Goal: Task Accomplishment & Management: Complete application form

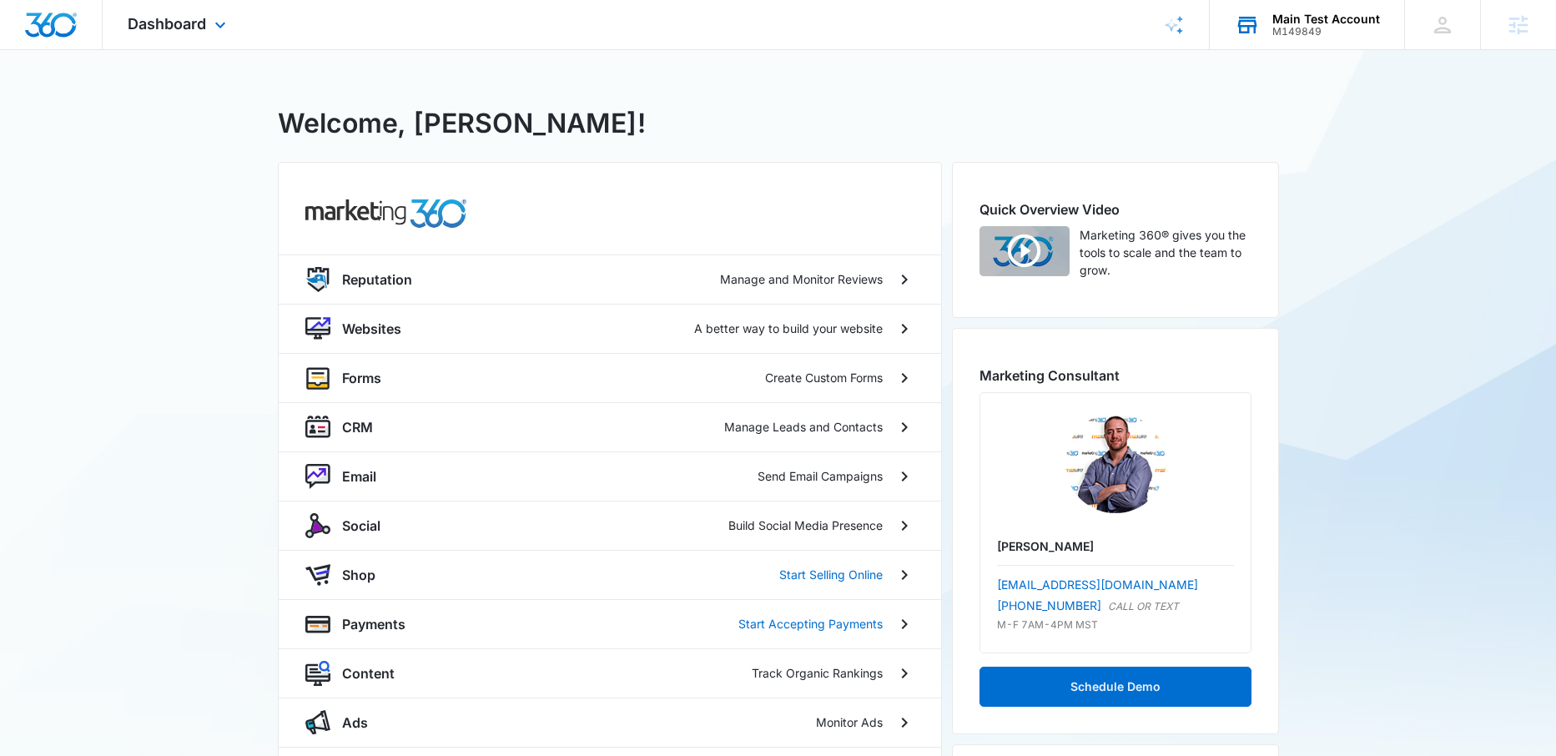
click at [1304, 27] on div "M149849" at bounding box center [1326, 32] width 108 height 12
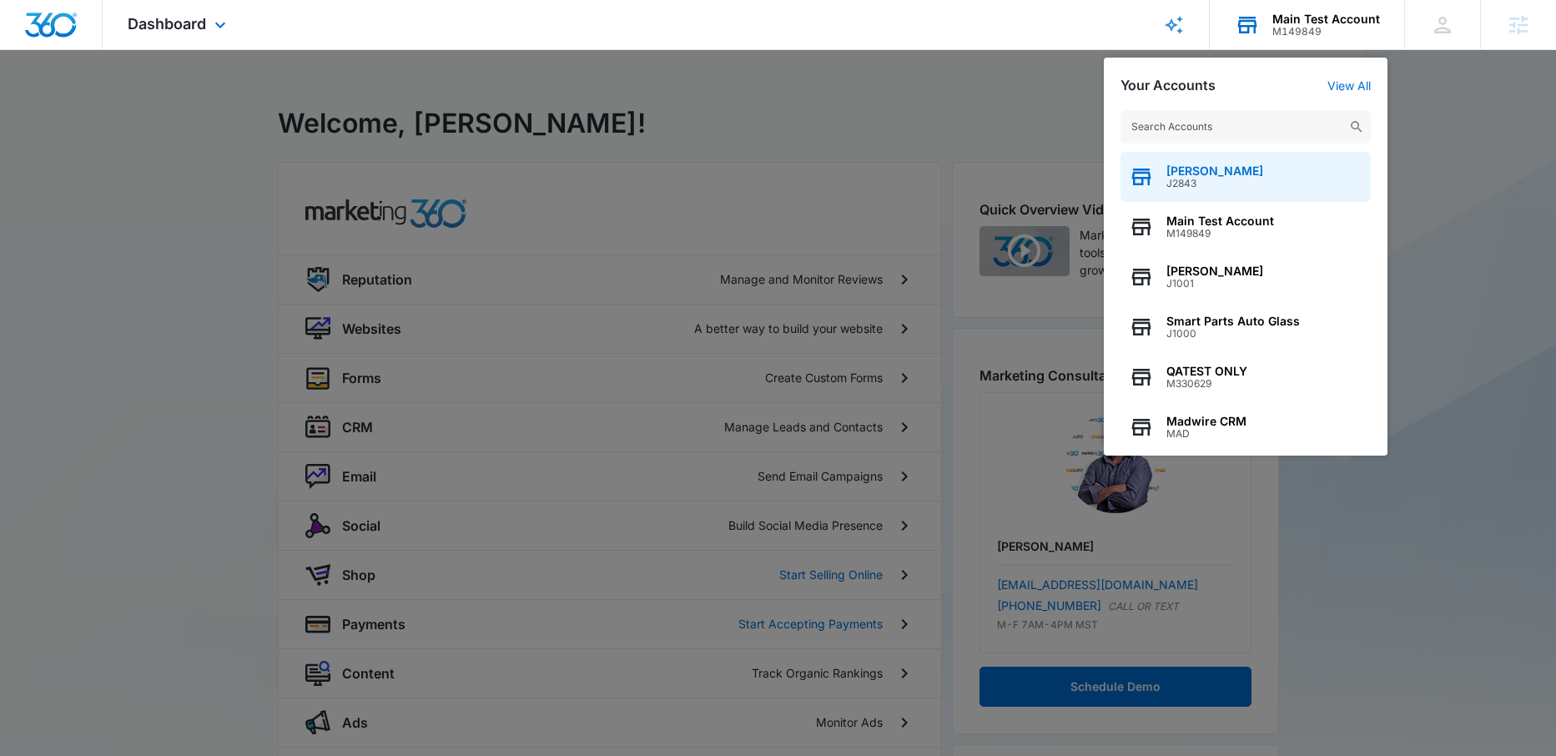
click at [1215, 174] on span "[PERSON_NAME]" at bounding box center [1214, 170] width 97 height 13
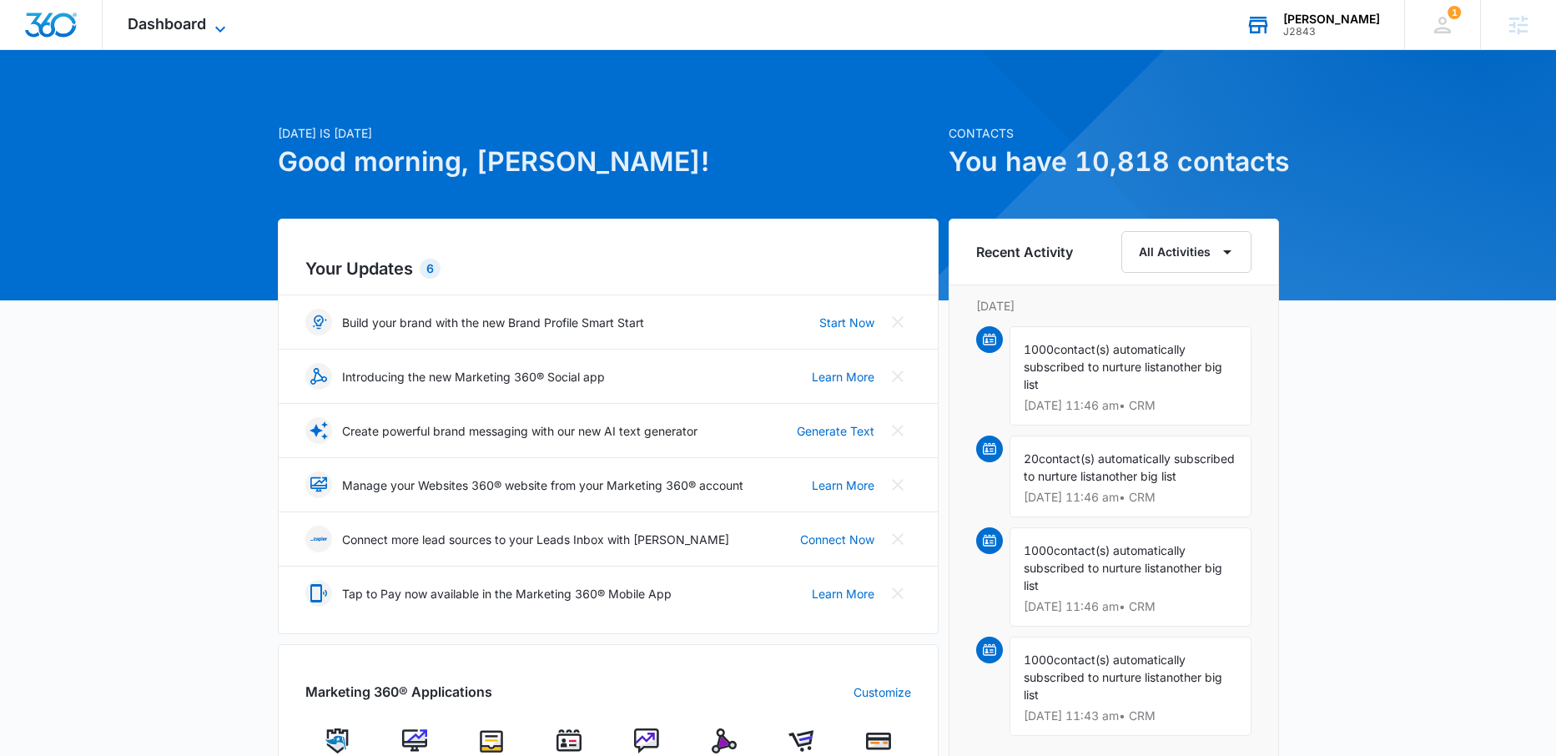
click at [193, 24] on span "Dashboard" at bounding box center [167, 24] width 78 height 18
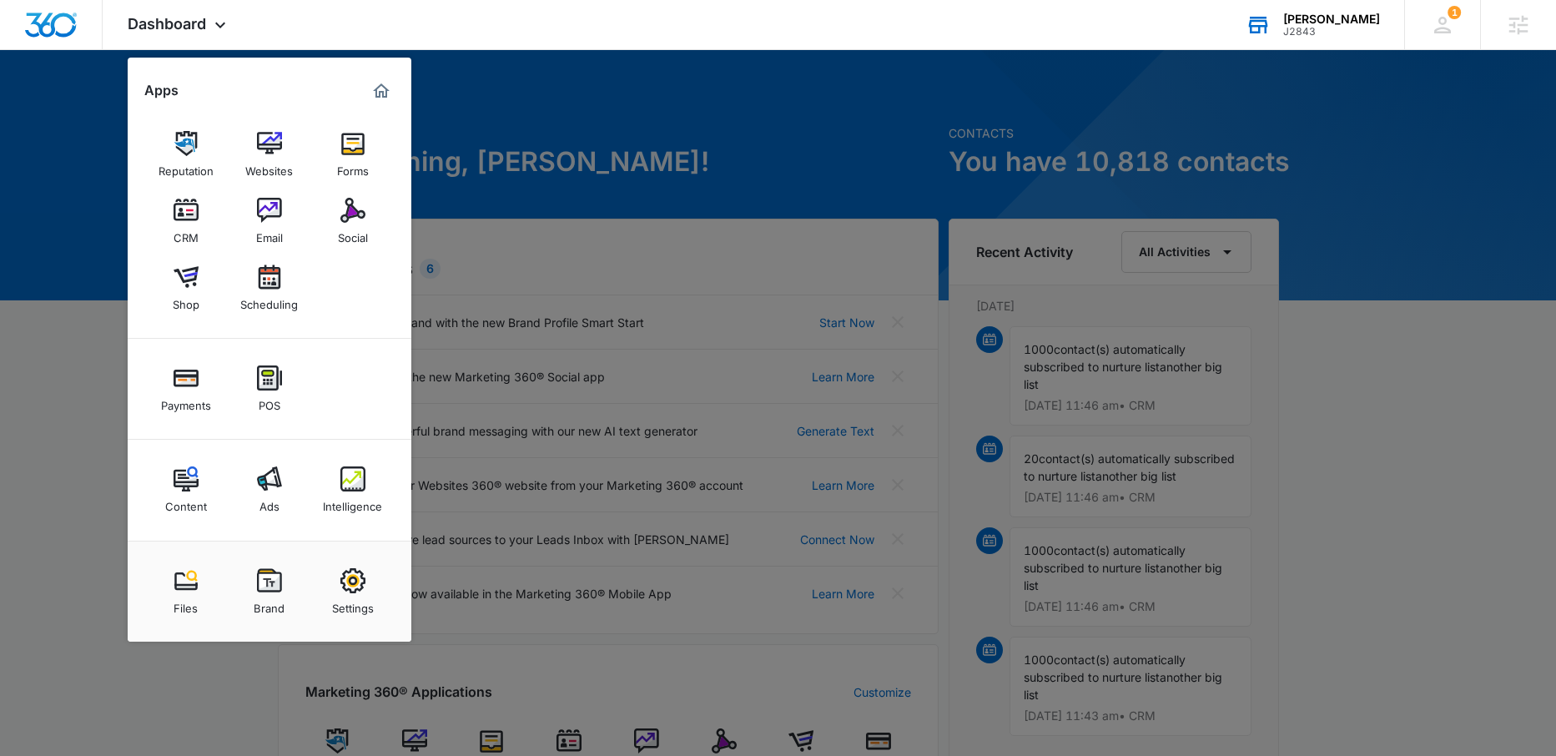
click at [182, 215] on img at bounding box center [186, 210] width 25 height 25
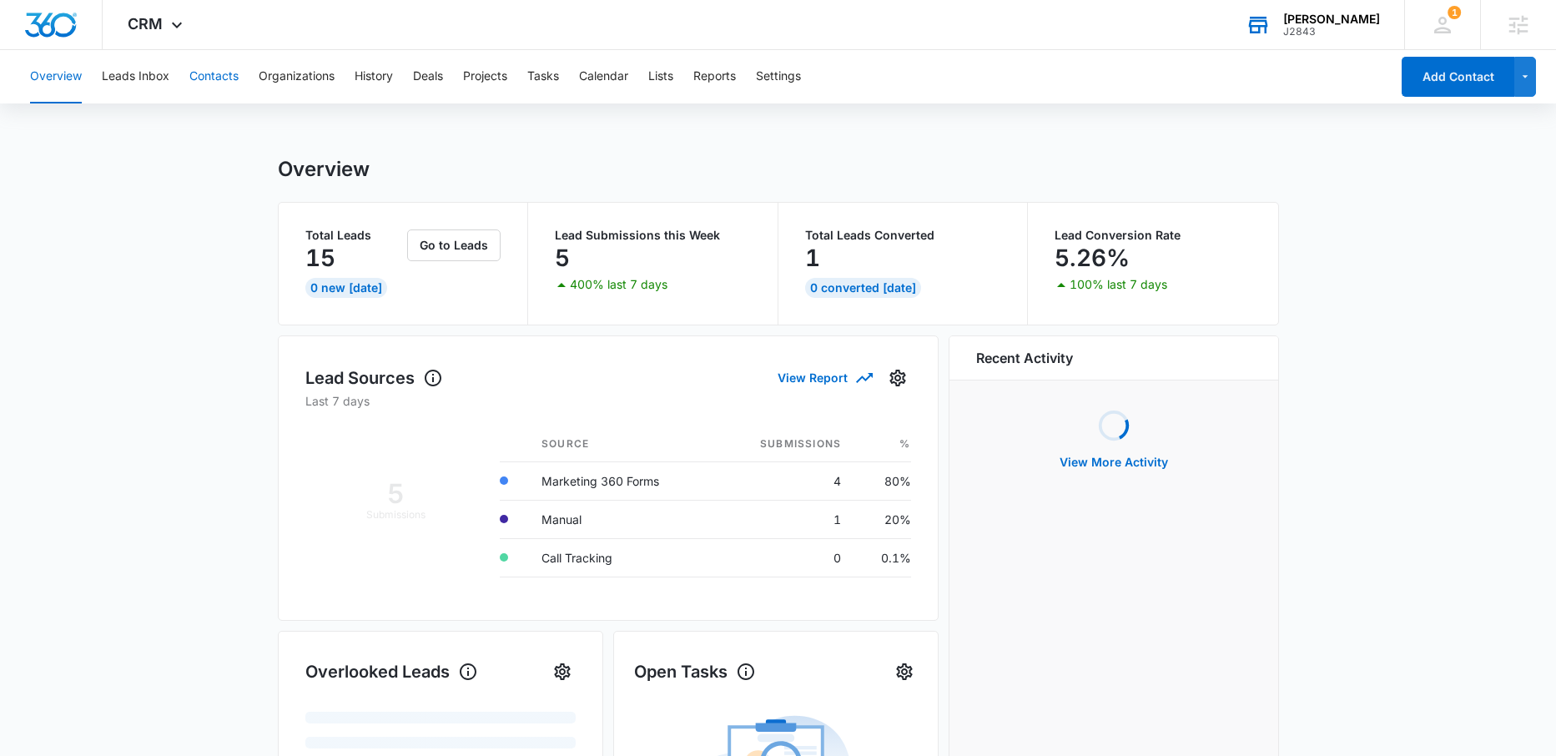
click at [217, 75] on button "Contacts" at bounding box center [213, 76] width 49 height 53
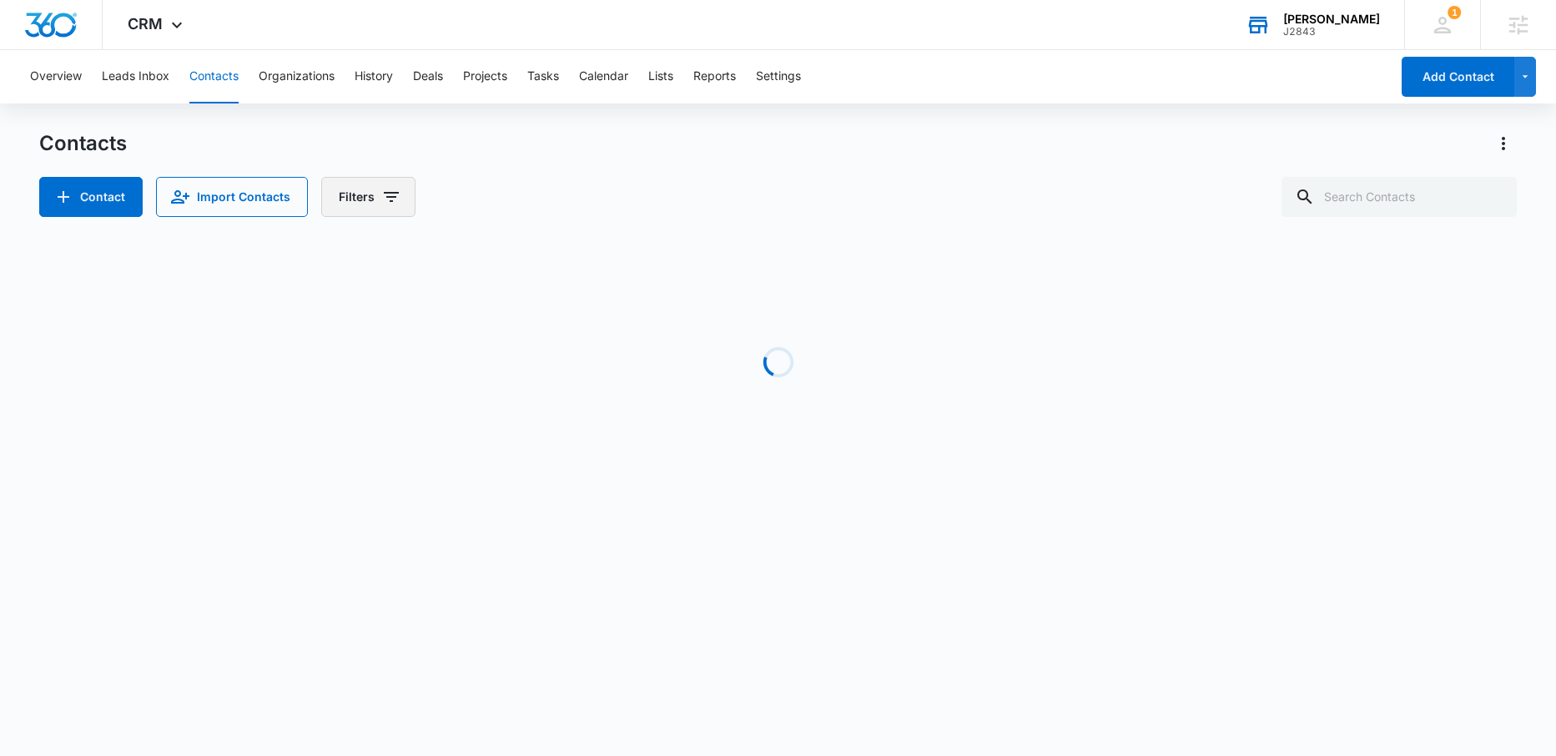
click at [383, 198] on icon "Filters" at bounding box center [391, 197] width 20 height 20
click at [518, 304] on icon "Show Sources filters" at bounding box center [517, 301] width 20 height 20
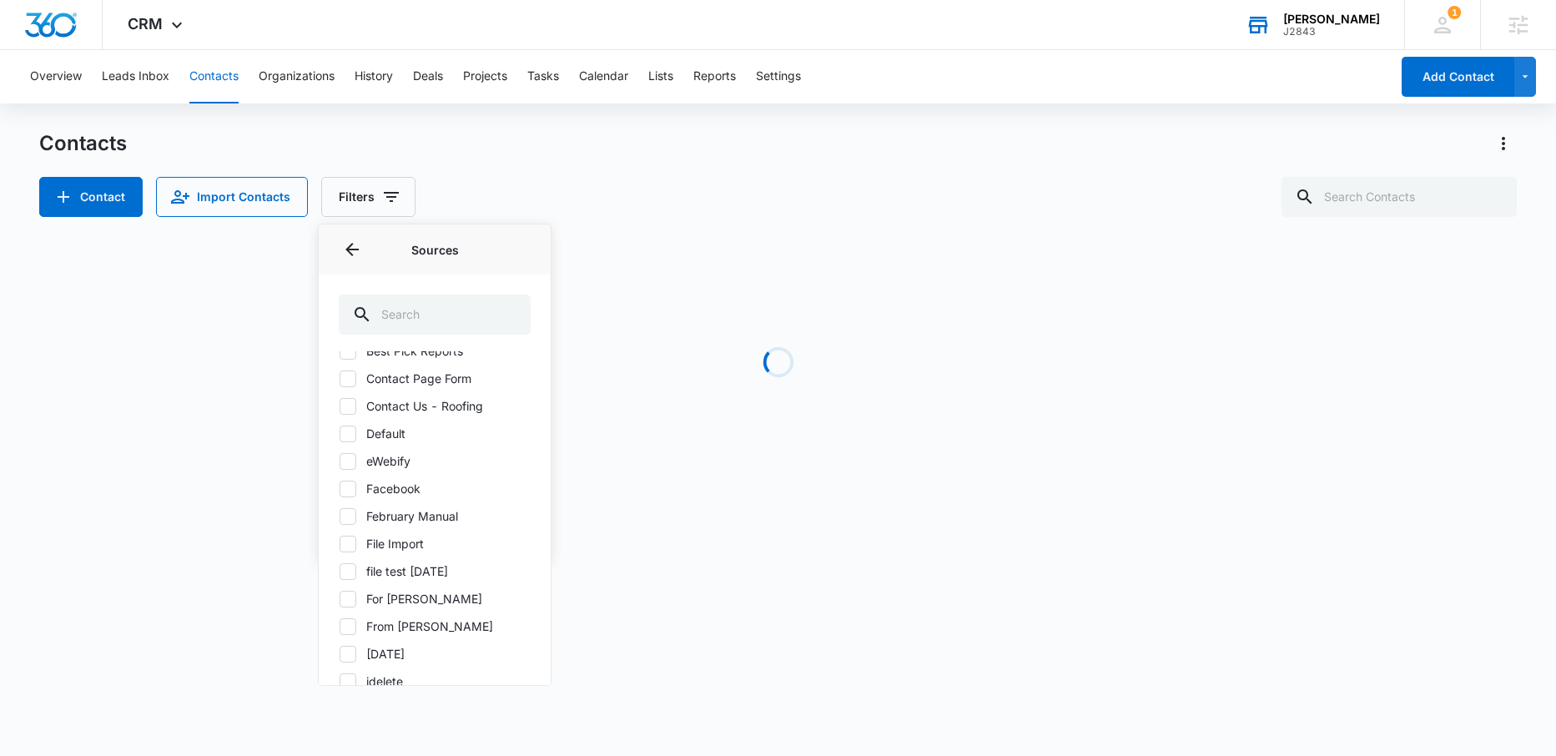
scroll to position [1740, 0]
click at [395, 551] on label "File Import" at bounding box center [435, 542] width 192 height 18
click at [340, 542] on input "File Import" at bounding box center [339, 541] width 1 height 1
checkbox input "true"
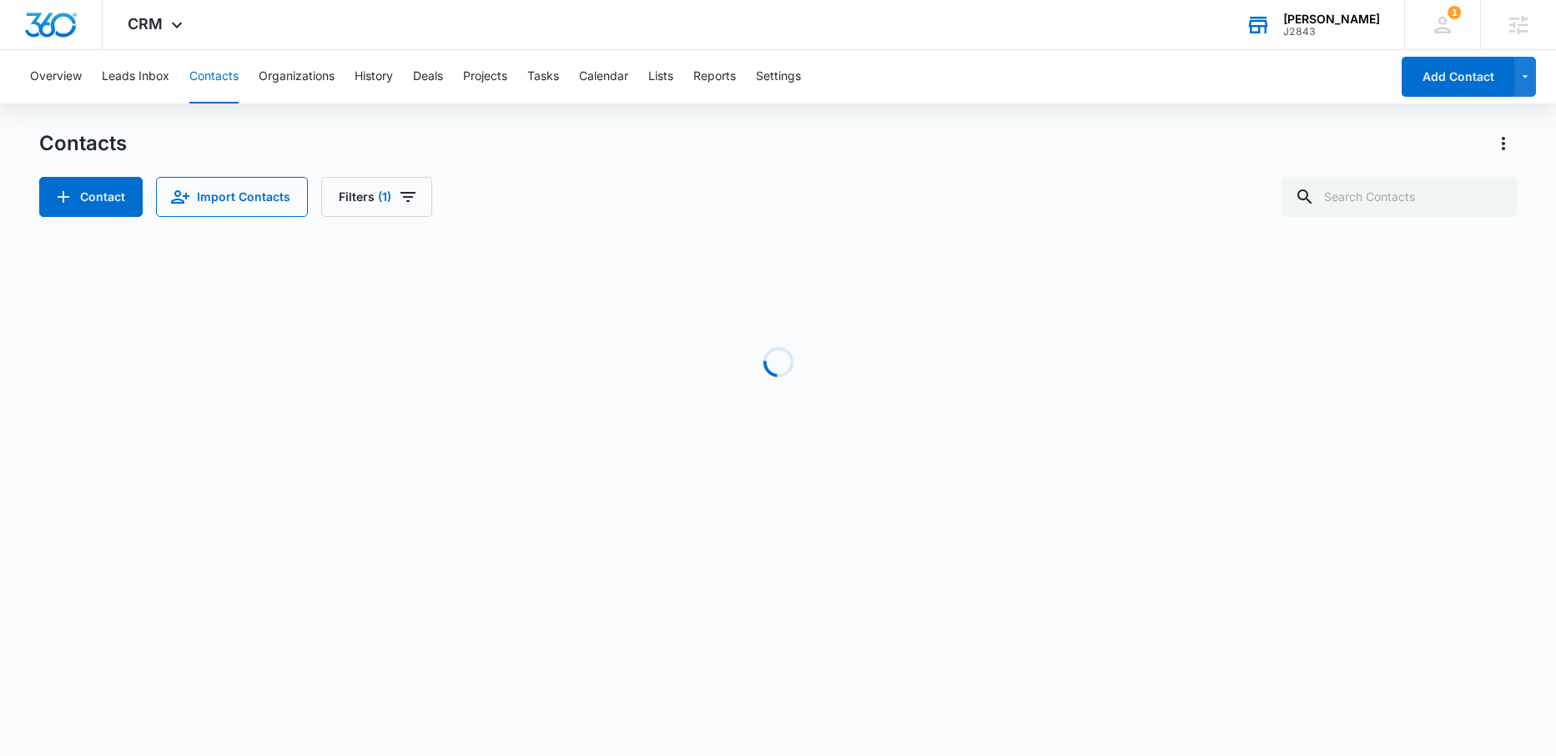
click at [566, 186] on div "Contact Import Contacts Filters (1)" at bounding box center [778, 197] width 1478 height 40
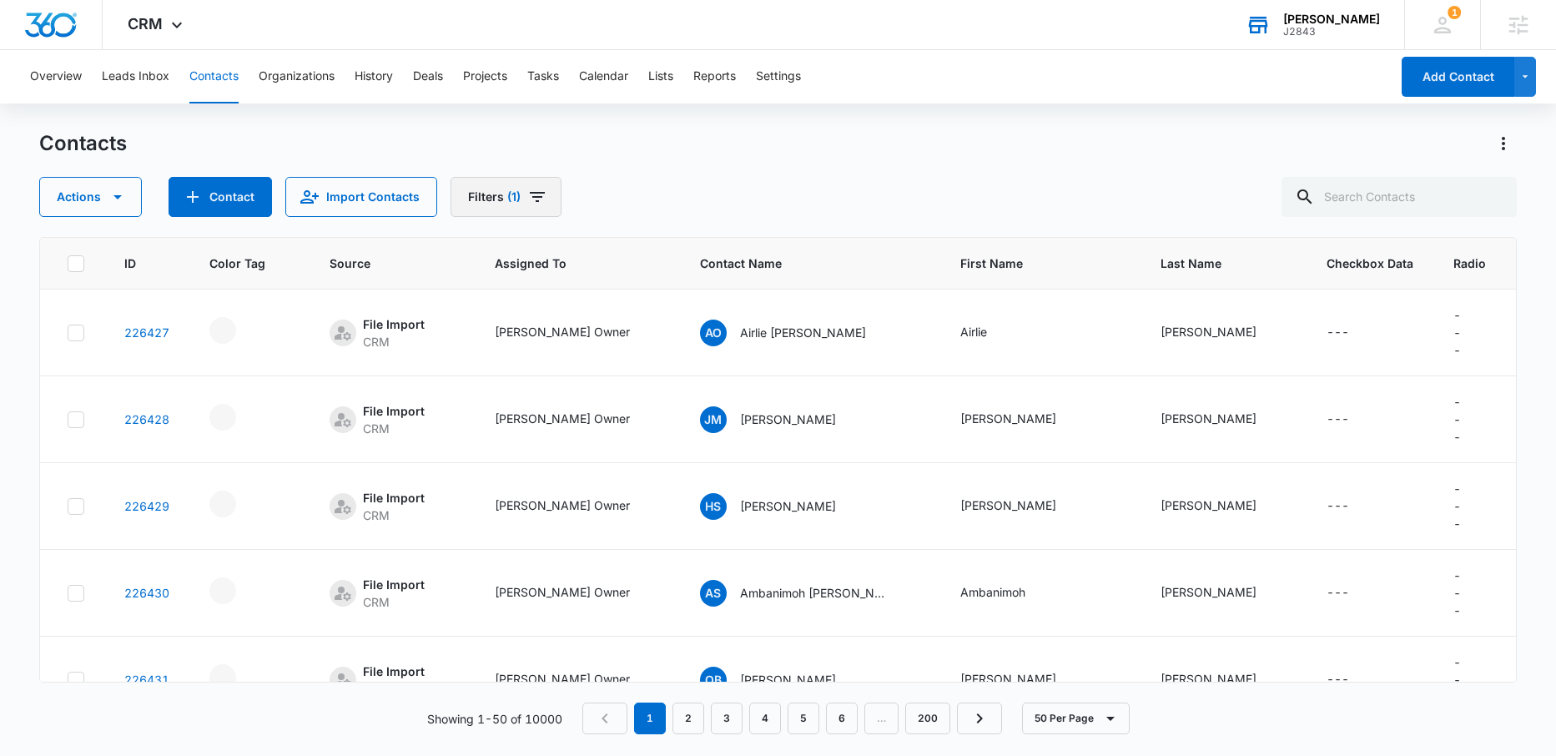
click at [536, 194] on icon "Filters" at bounding box center [537, 197] width 20 height 20
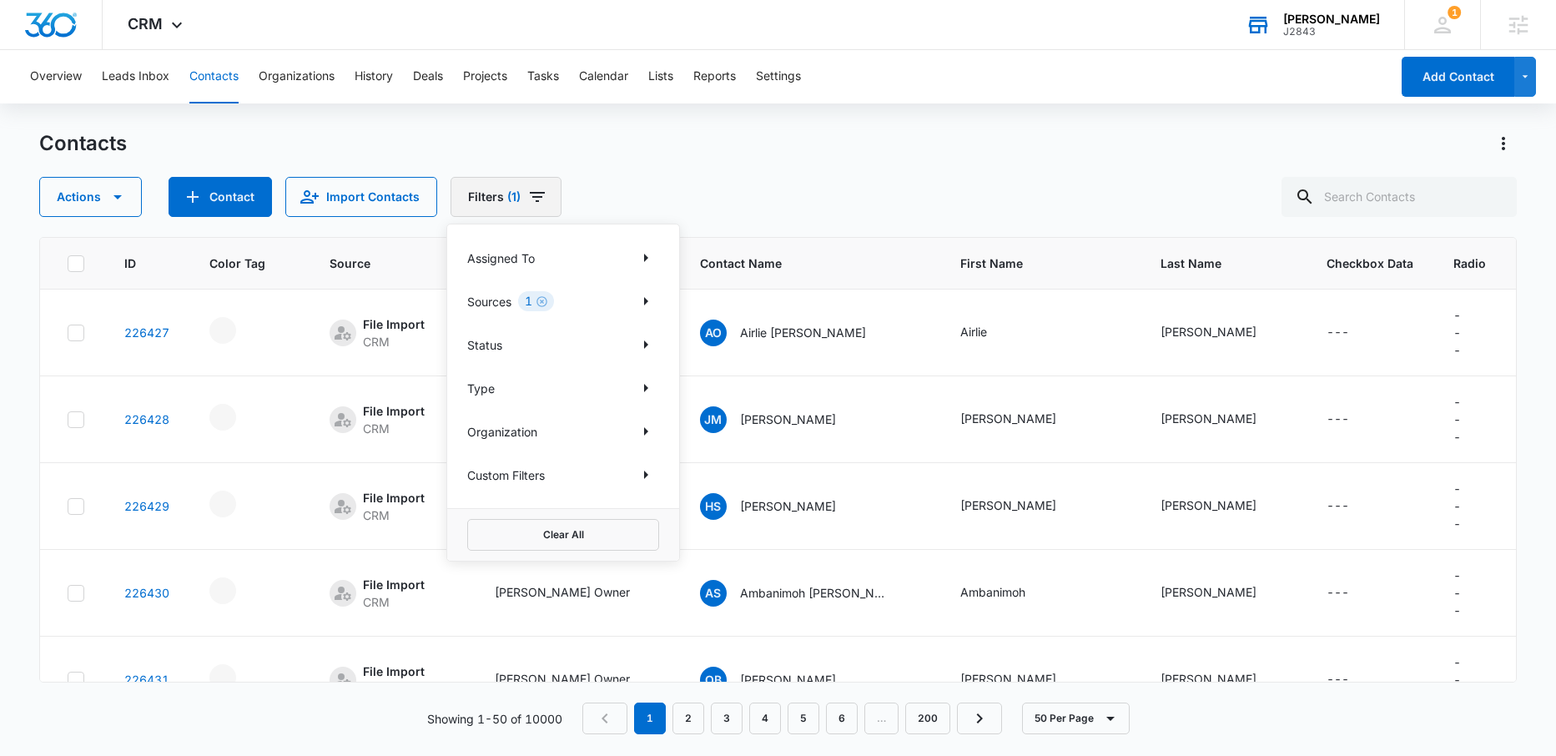
click at [536, 194] on icon "Filters" at bounding box center [537, 197] width 20 height 20
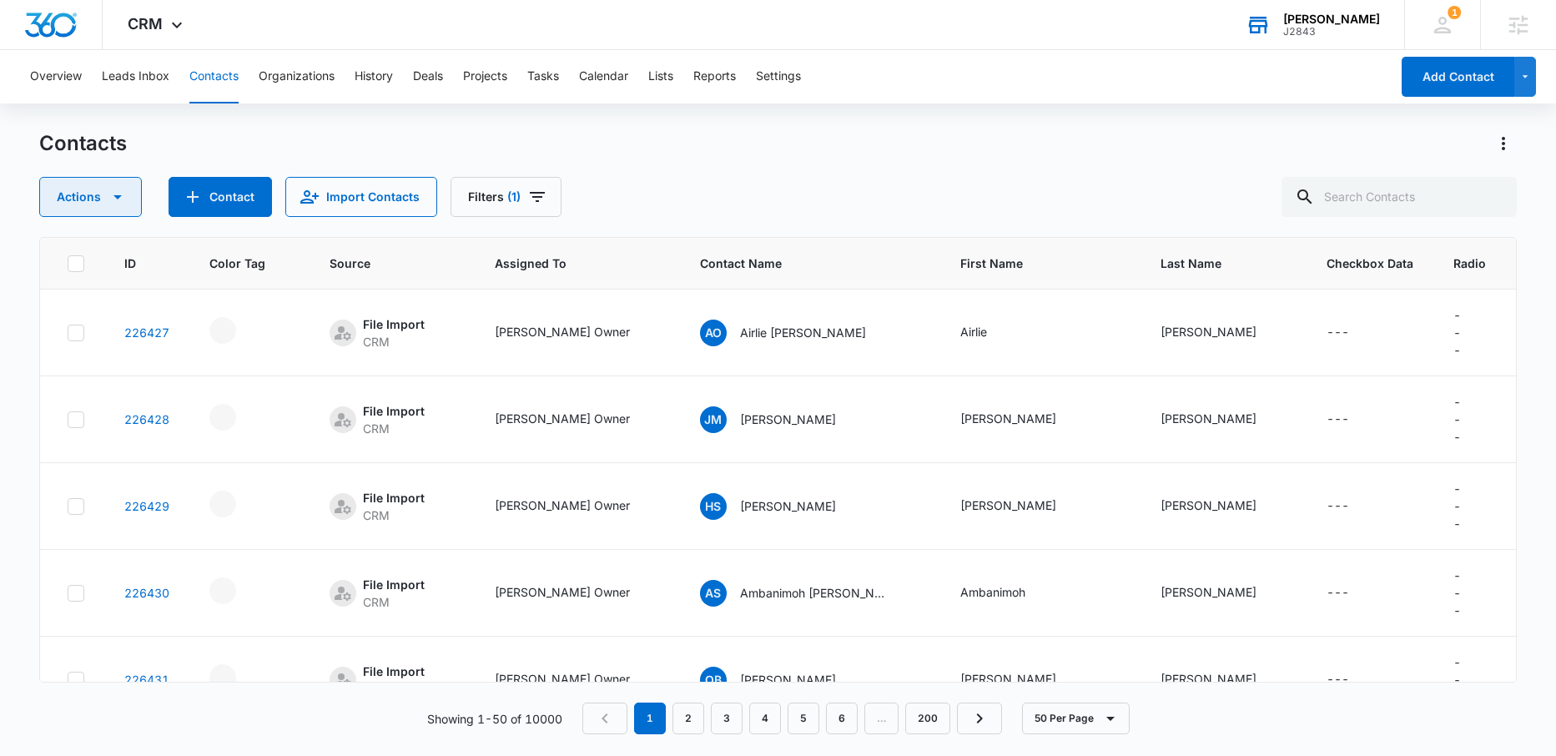
click at [103, 194] on button "Actions" at bounding box center [90, 197] width 103 height 40
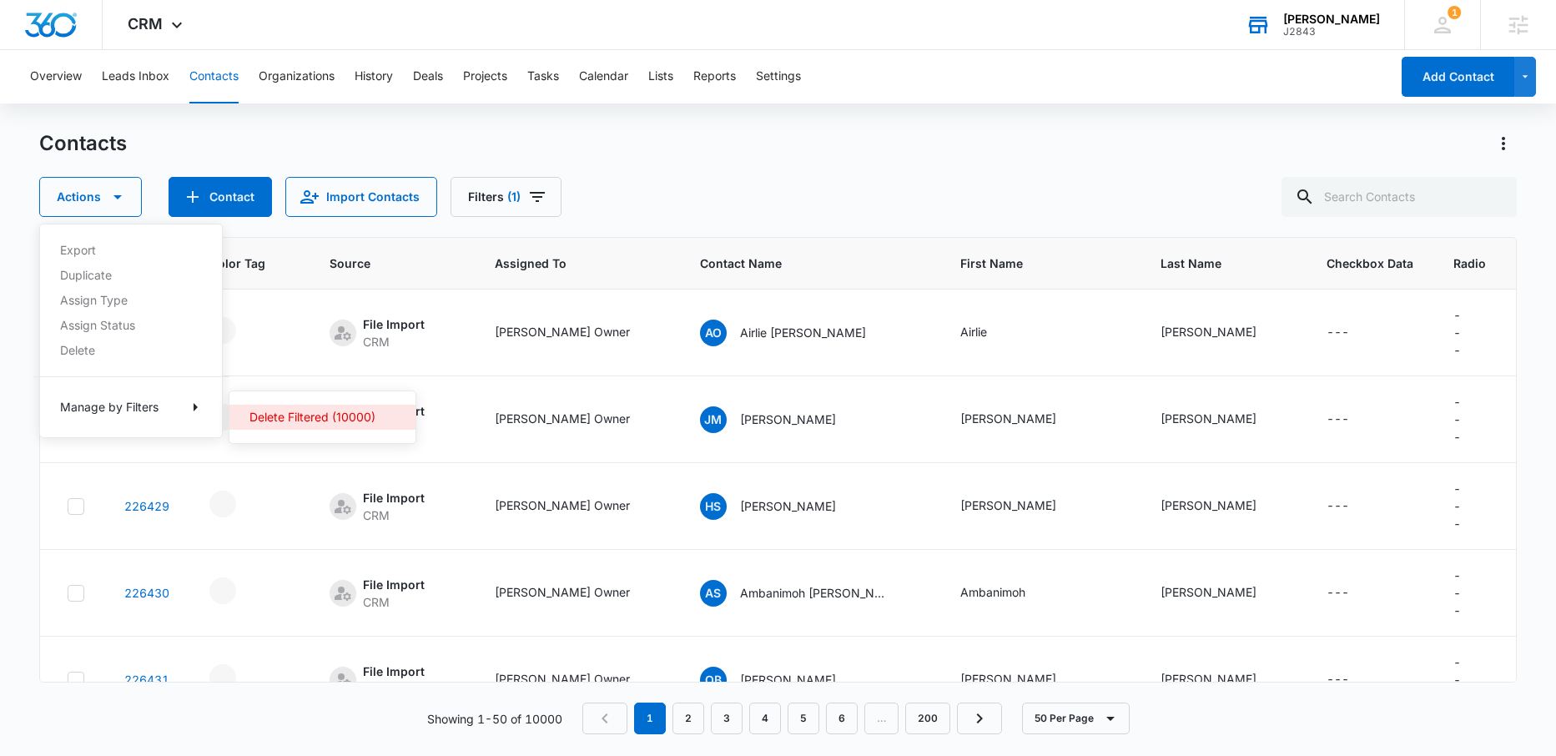
click at [294, 419] on div "Delete Filtered (10000)" at bounding box center [312, 417] width 126 height 12
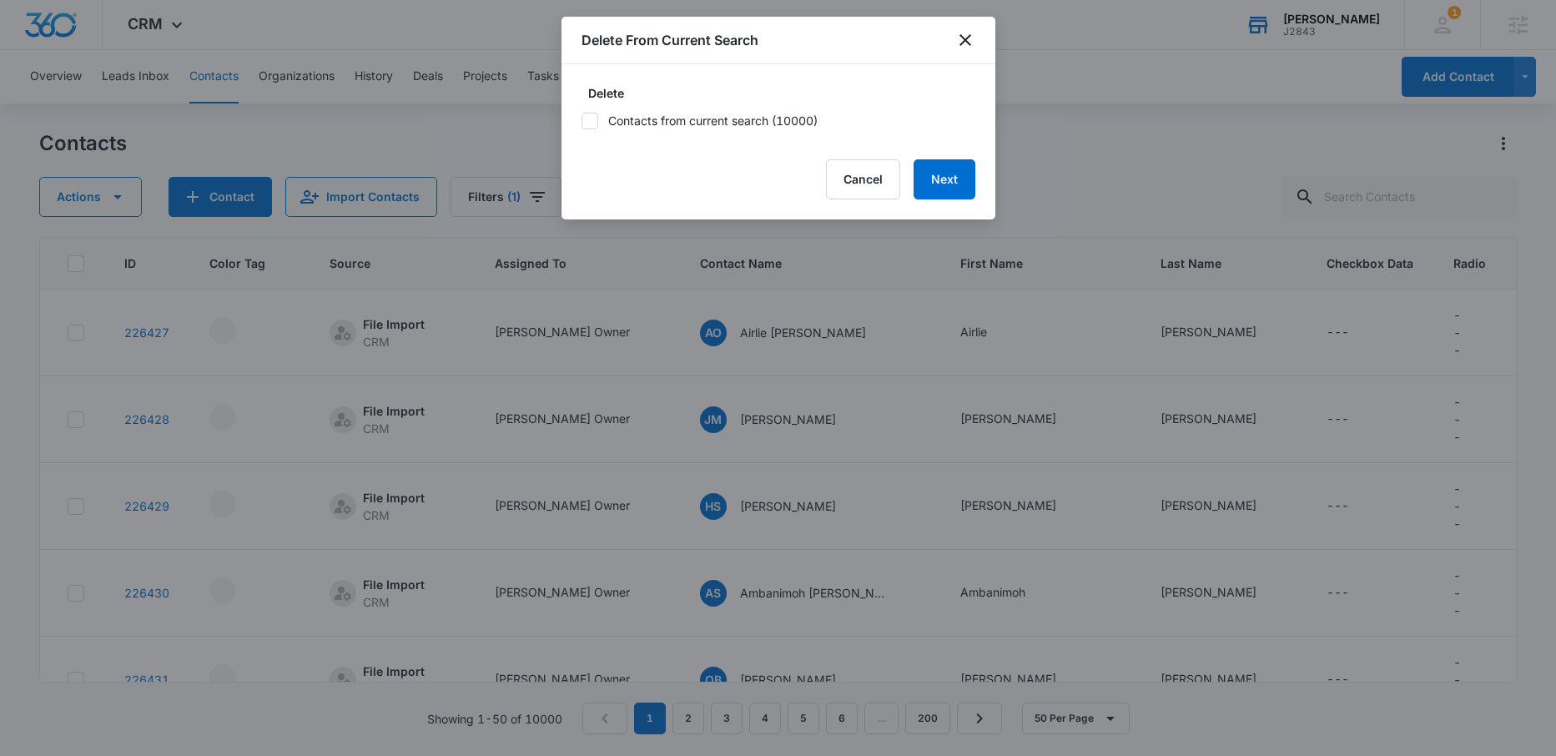
click at [704, 119] on label "Contacts from current search (10000)" at bounding box center [778, 121] width 394 height 18
click at [581, 121] on input "Contacts from current search (10000)" at bounding box center [581, 121] width 0 height 0
click at [945, 186] on button "Next" at bounding box center [944, 179] width 62 height 40
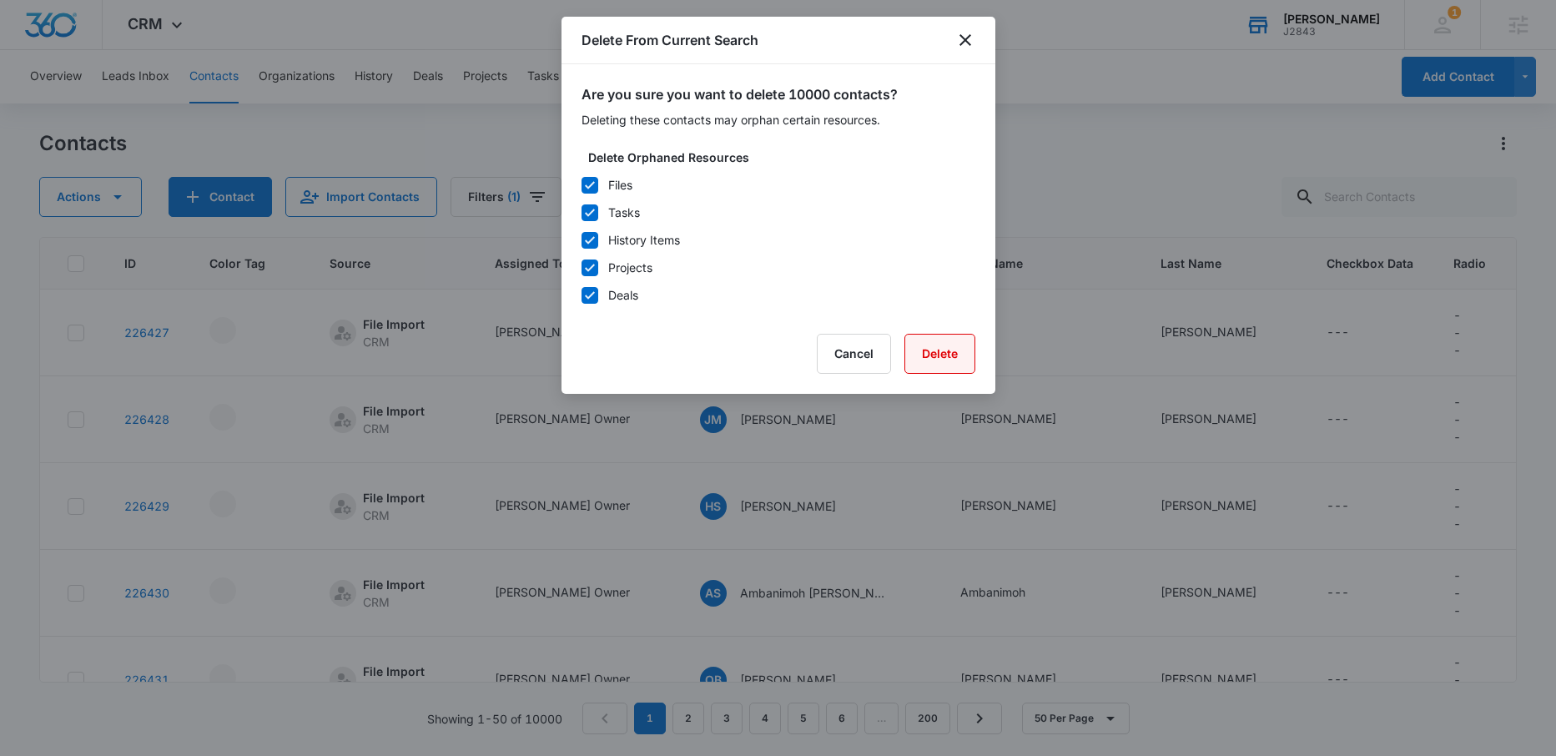
click at [949, 359] on button "Delete" at bounding box center [939, 354] width 71 height 40
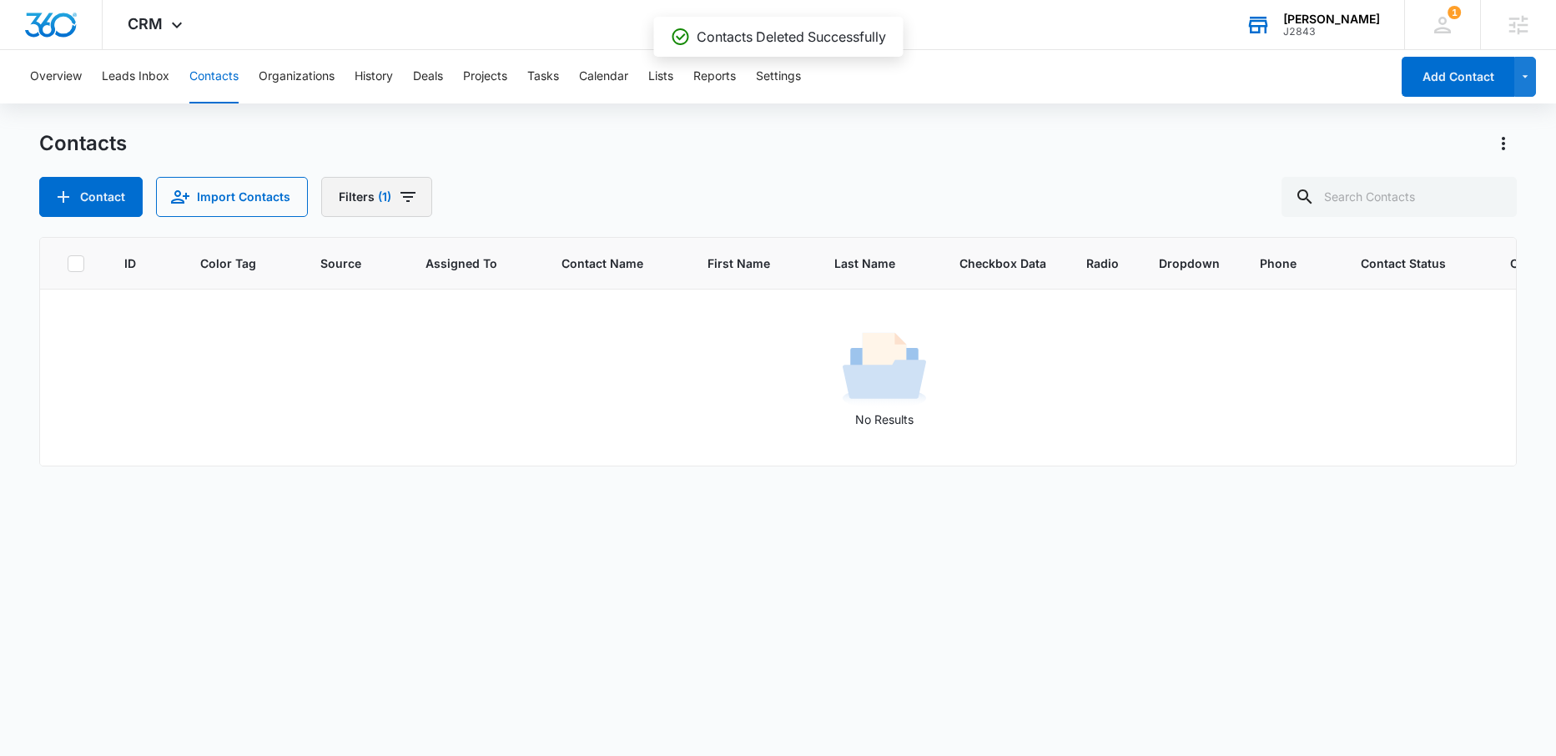
click at [409, 197] on icon "Filters" at bounding box center [407, 197] width 15 height 10
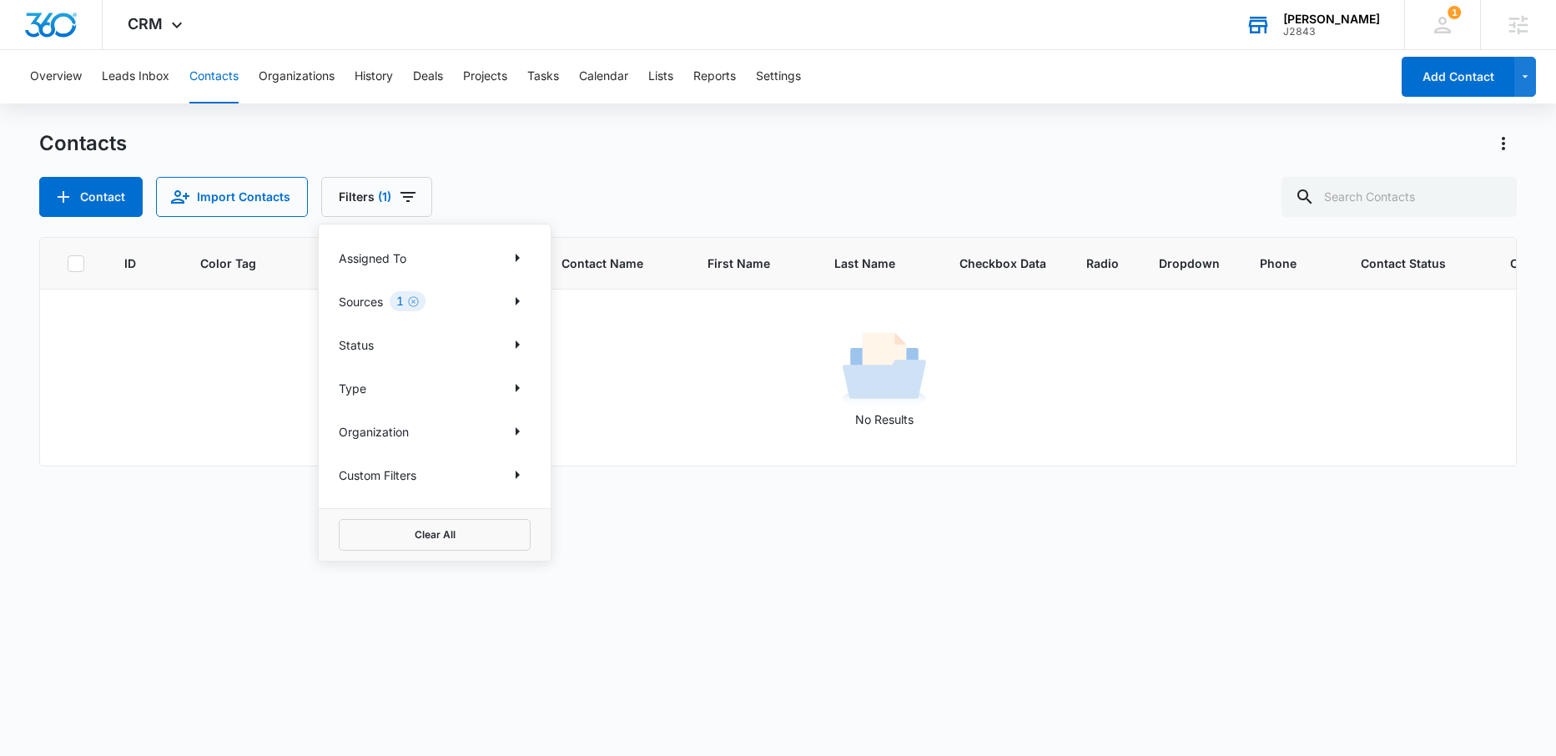
click at [414, 301] on icon "Clear" at bounding box center [413, 301] width 11 height 11
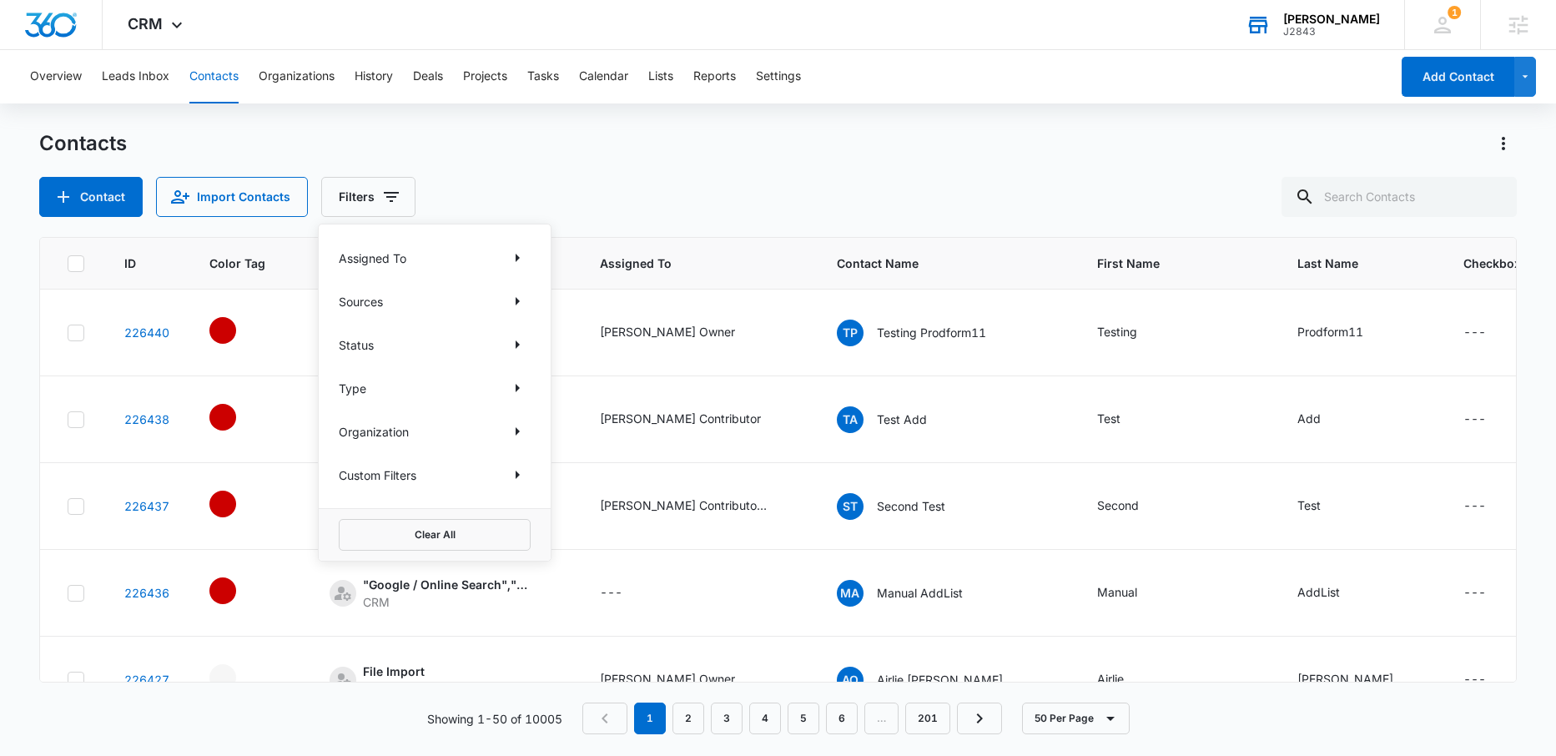
click at [602, 174] on div "Contacts Contact Import Contacts Filters Assigned To Sources Status Type Organi…" at bounding box center [778, 173] width 1478 height 87
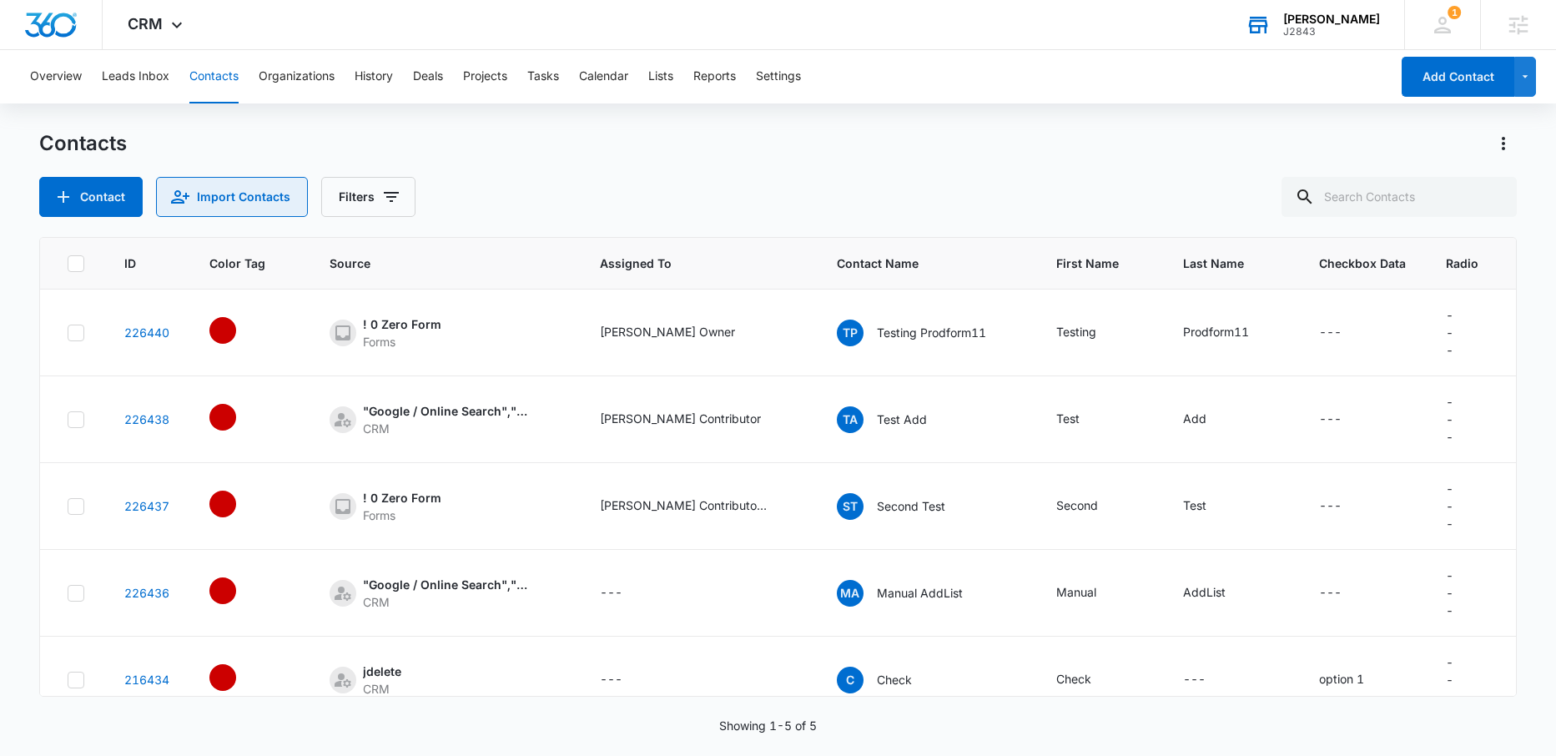
click at [227, 196] on button "Import Contacts" at bounding box center [232, 197] width 152 height 40
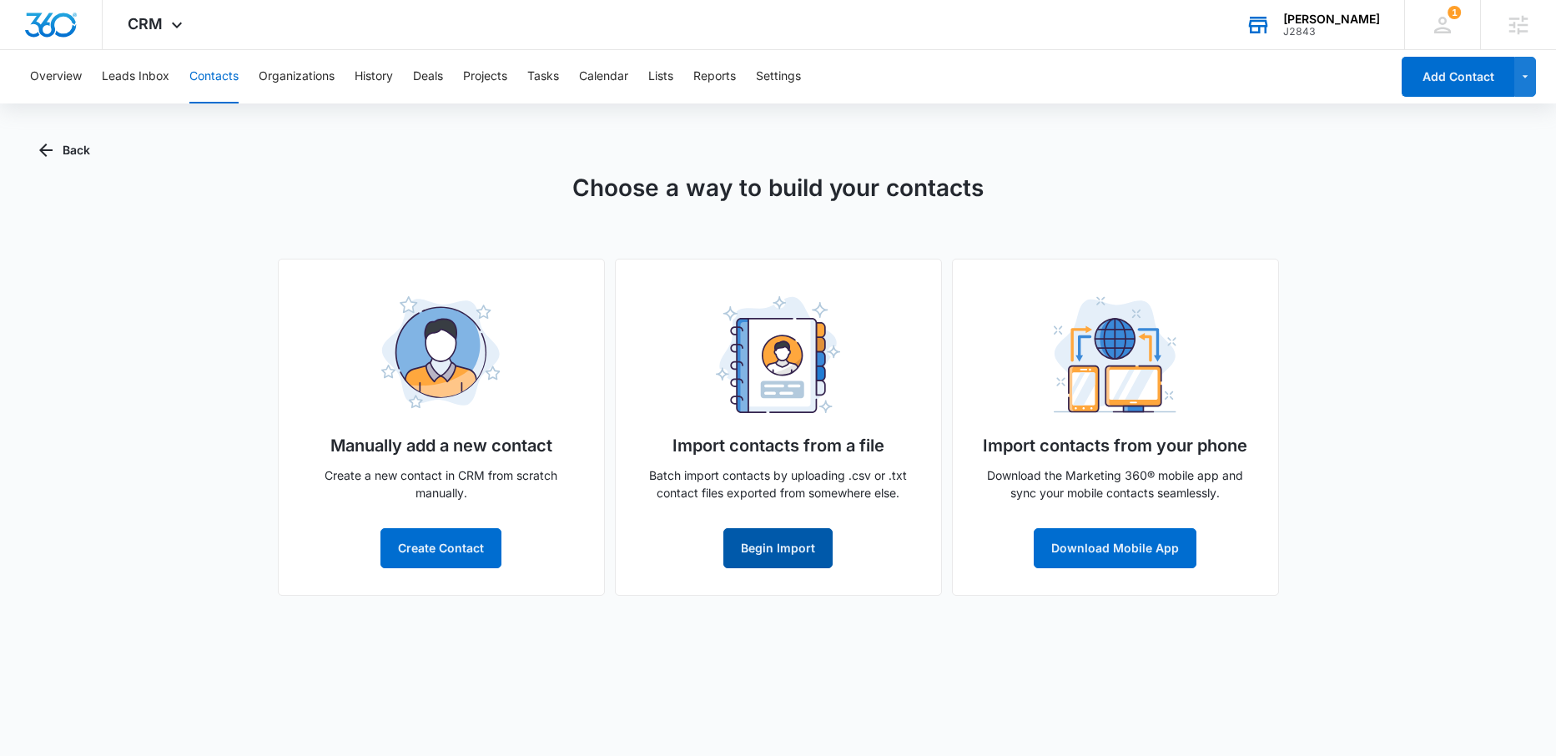
click at [803, 550] on button "Begin Import" at bounding box center [777, 548] width 109 height 40
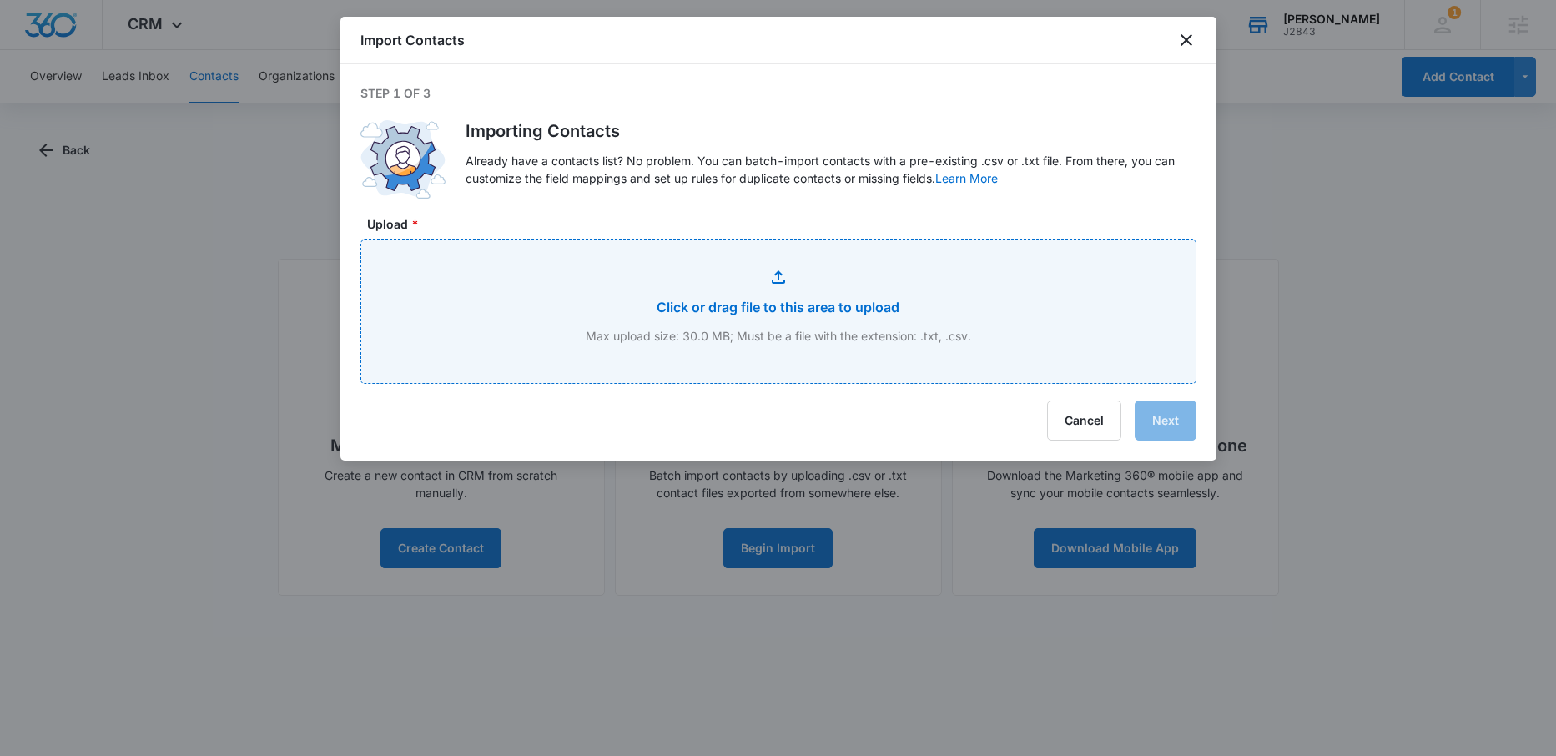
click at [736, 305] on input "Upload *" at bounding box center [778, 311] width 834 height 143
type input "C:\fakepath\contacts11k.csv"
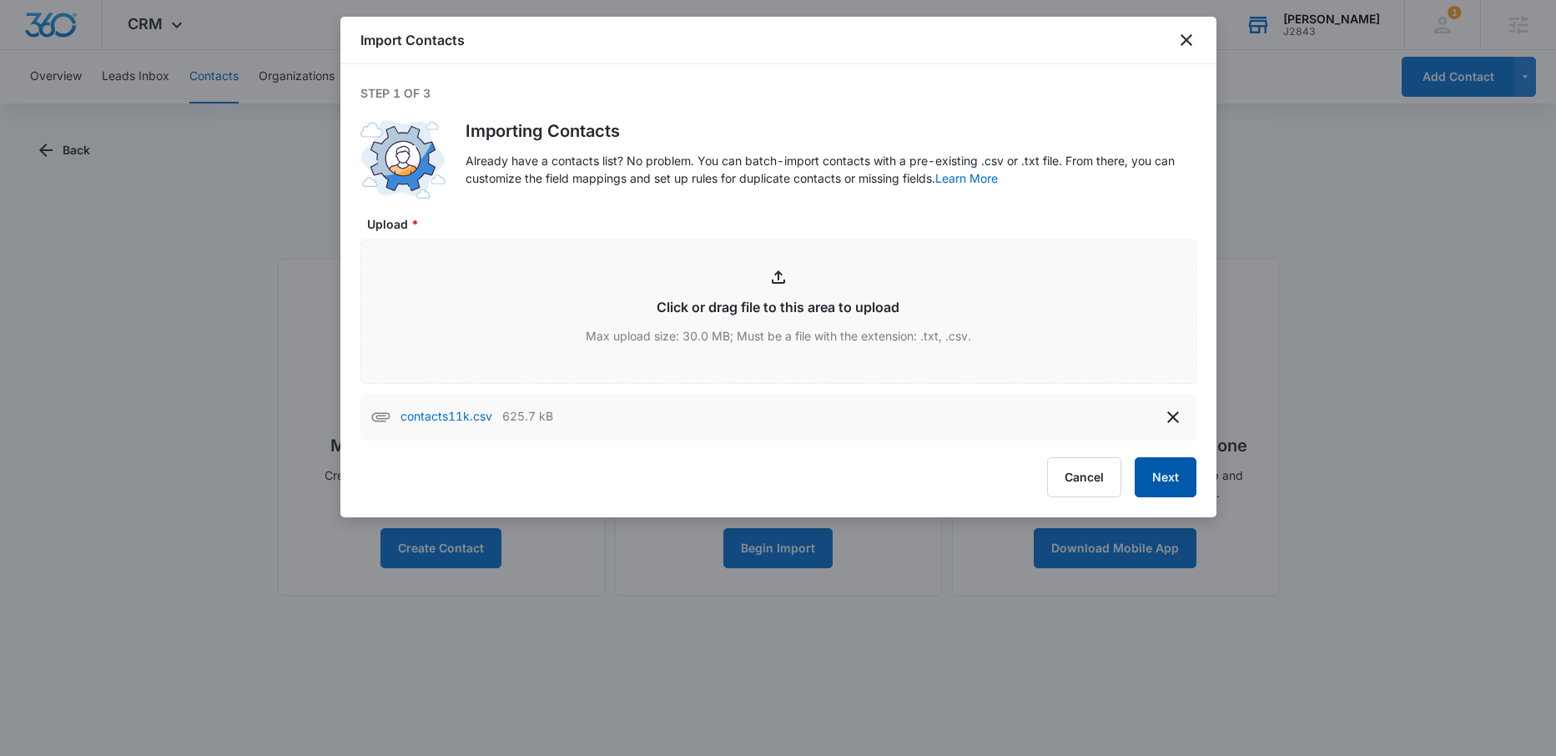
click at [1161, 480] on button "Next" at bounding box center [1166, 477] width 62 height 40
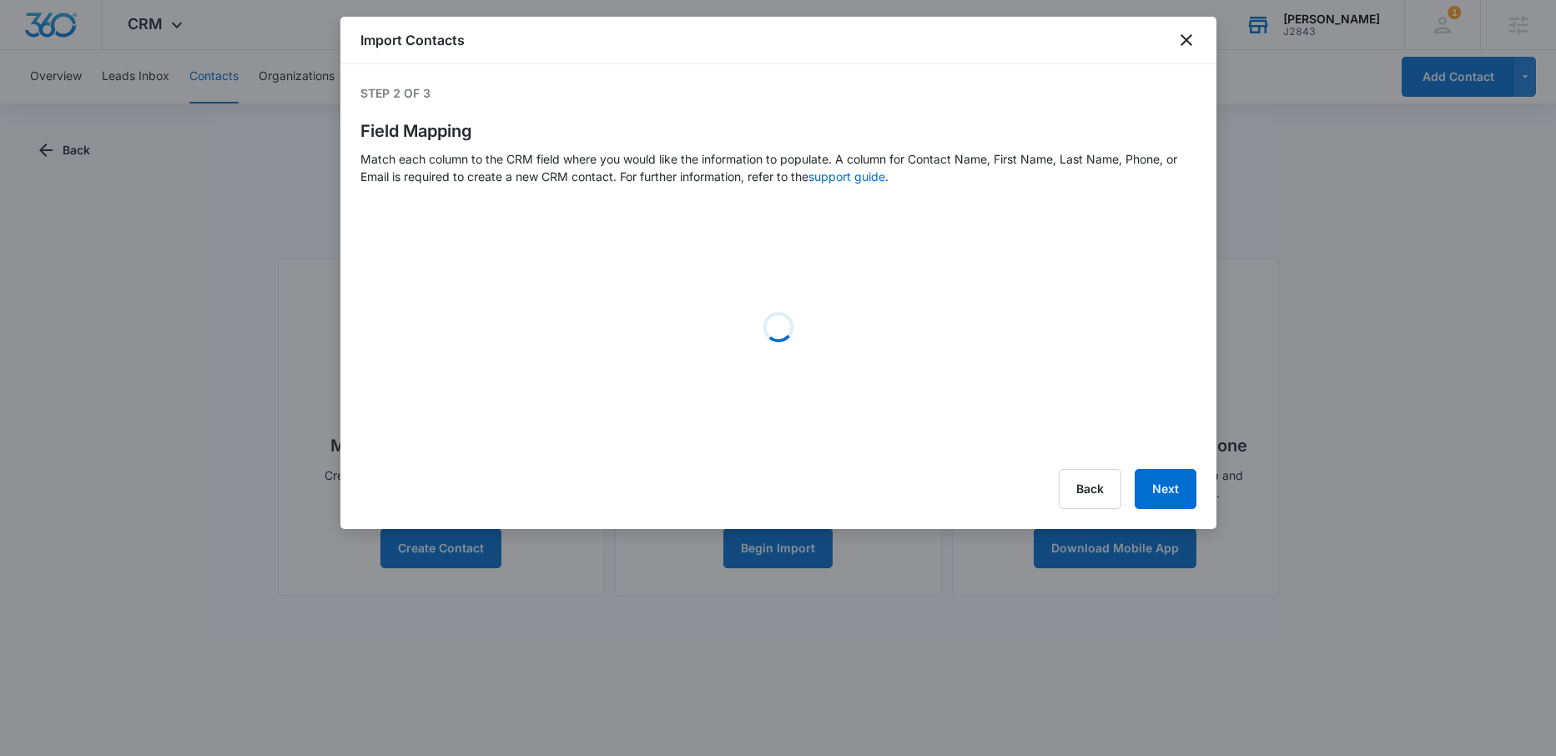
select select "name"
select select "185"
select select "184"
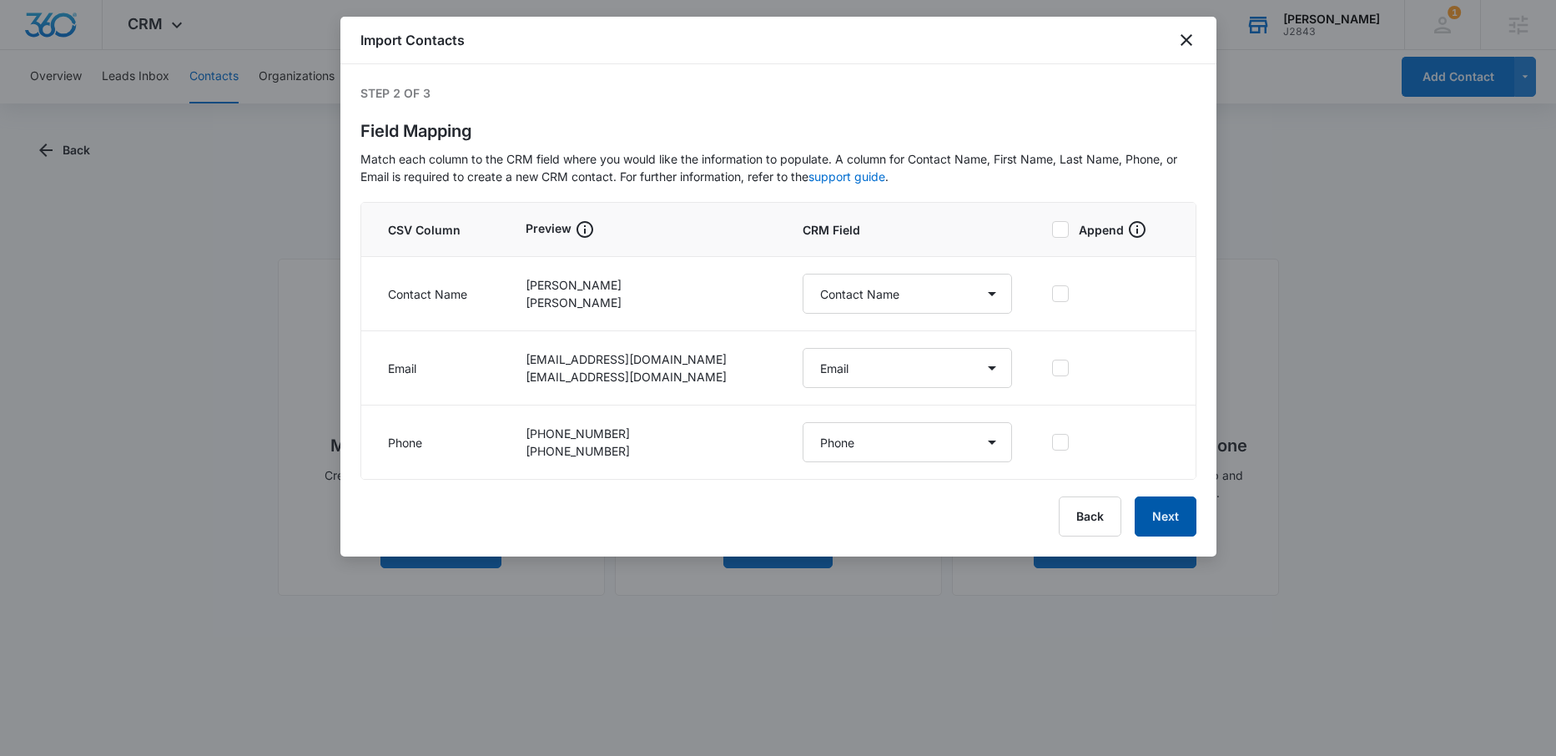
click at [1180, 522] on button "Next" at bounding box center [1166, 516] width 62 height 40
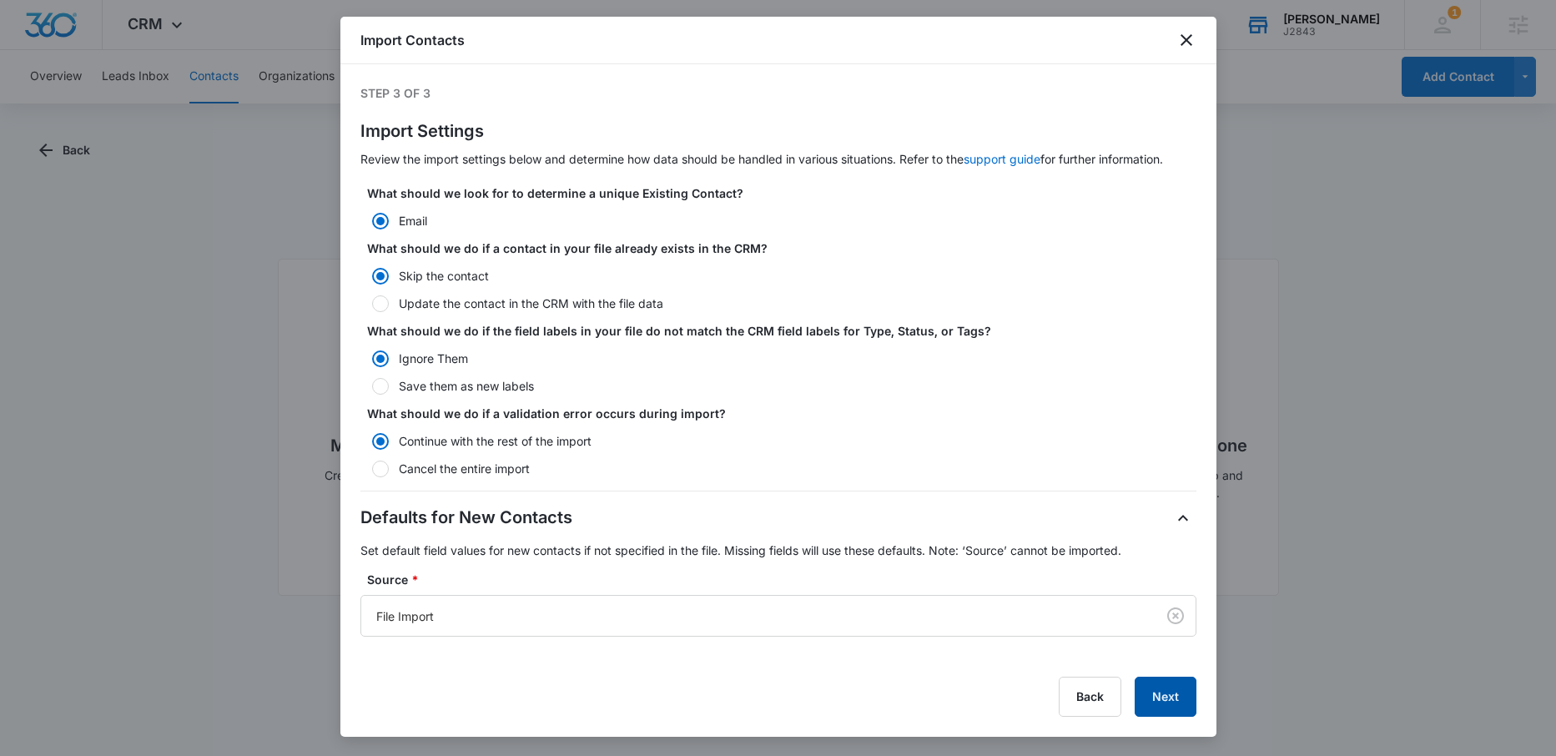
click at [1178, 700] on button "Next" at bounding box center [1166, 697] width 62 height 40
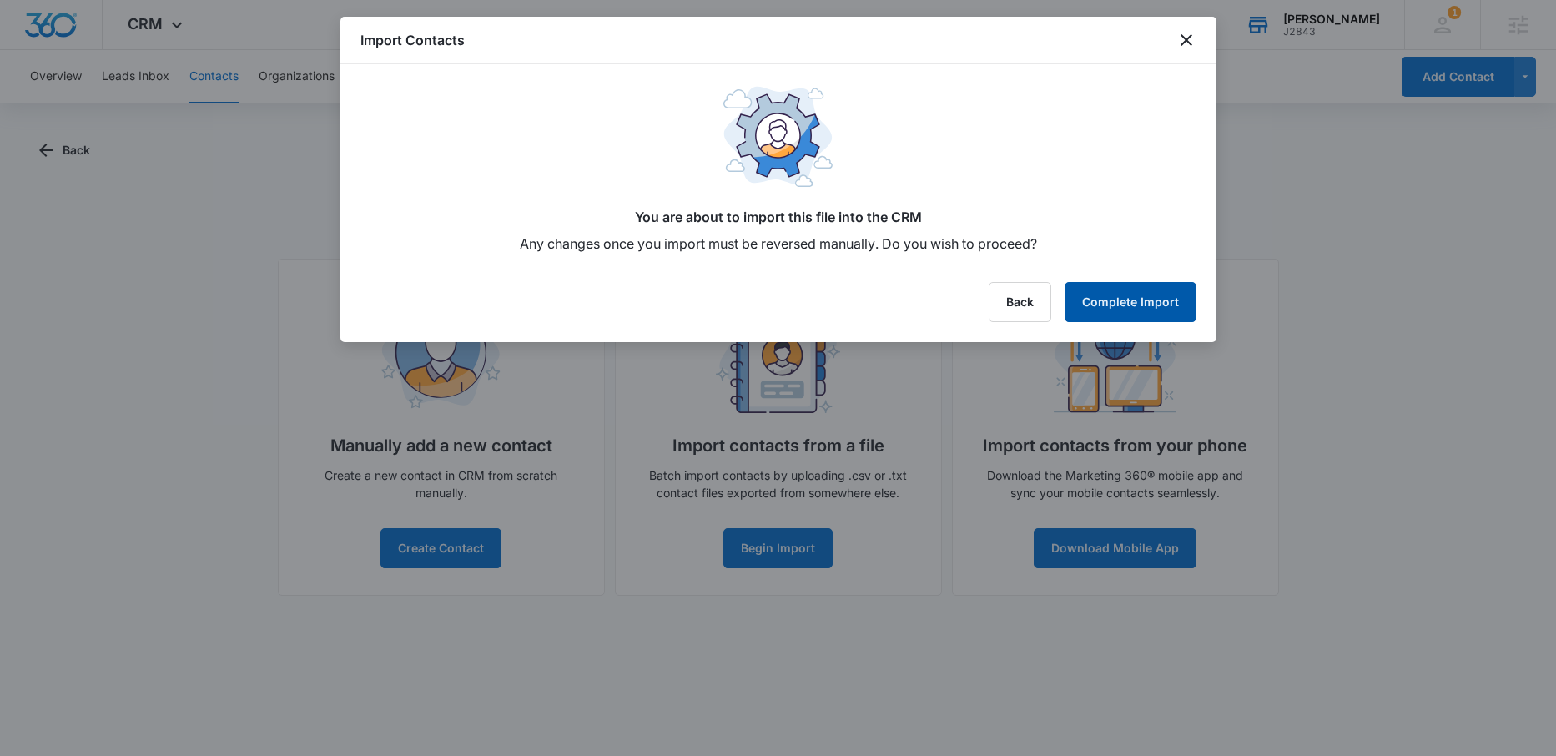
click at [1130, 293] on button "Complete Import" at bounding box center [1130, 302] width 132 height 40
